Goal: Information Seeking & Learning: Learn about a topic

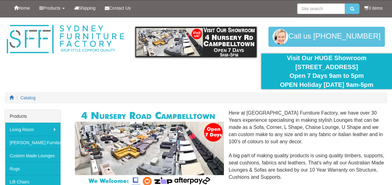
scroll to position [125, 0]
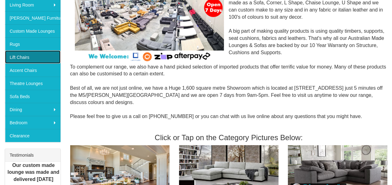
click at [25, 57] on link "Lift Chairs" at bounding box center [33, 57] width 56 height 13
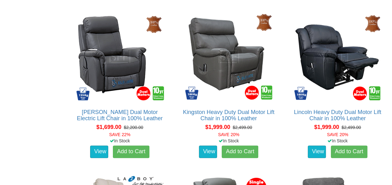
scroll to position [748, 0]
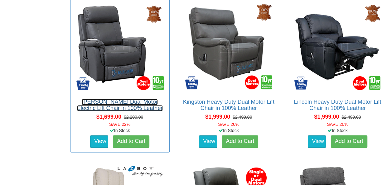
click at [107, 101] on link "[PERSON_NAME] Dual Motor Electric Lift Chair in 100% Leather" at bounding box center [120, 105] width 86 height 12
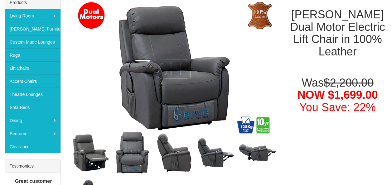
scroll to position [125, 0]
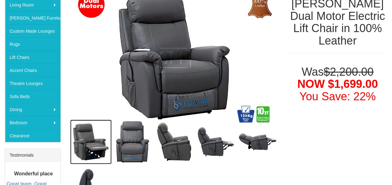
click at [96, 142] on img at bounding box center [91, 142] width 42 height 45
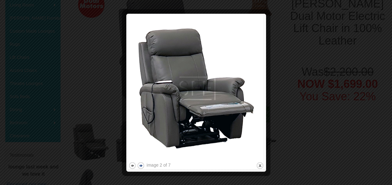
click at [141, 166] on button "next" at bounding box center [141, 166] width 8 height 8
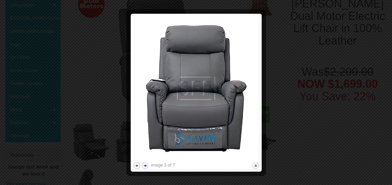
click at [141, 166] on button "next" at bounding box center [145, 166] width 8 height 8
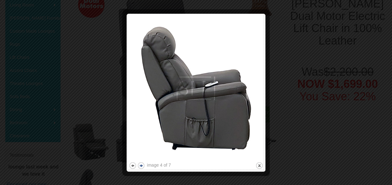
click at [141, 166] on button "next" at bounding box center [141, 166] width 8 height 8
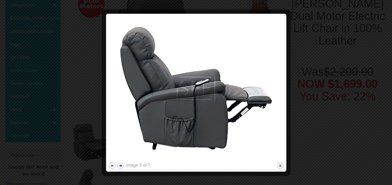
click at [141, 166] on div "image 5 of 7" at bounding box center [138, 165] width 24 height 6
click at [120, 165] on button "next" at bounding box center [121, 166] width 8 height 8
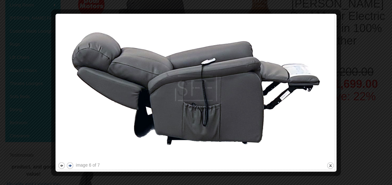
click at [120, 165] on div "image 6 of 7 previous next close" at bounding box center [196, 93] width 277 height 154
click at [71, 164] on button "next" at bounding box center [70, 166] width 8 height 8
